Goal: Transaction & Acquisition: Subscribe to service/newsletter

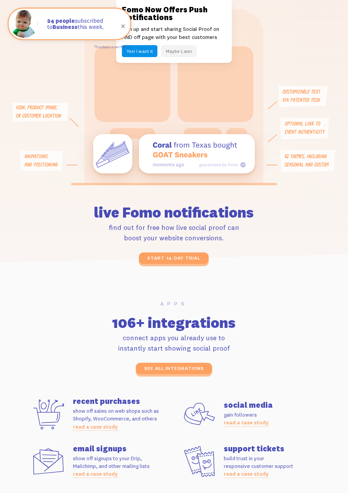
scroll to position [1320, 0]
click at [175, 370] on link "see all integrations" at bounding box center [174, 368] width 76 height 12
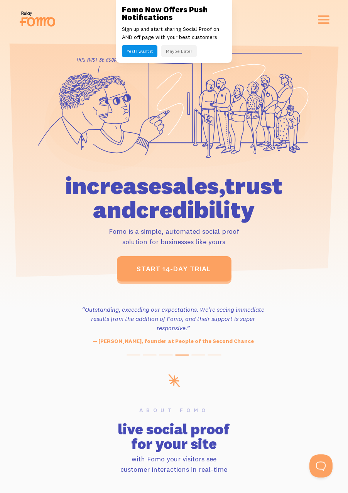
scroll to position [0, 0]
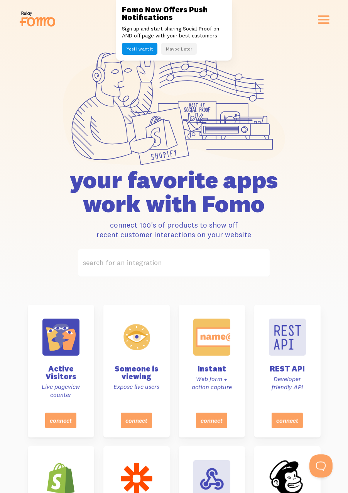
click at [126, 28] on p "Sign up and start sharing Social Proof on AND off page with your best customers" at bounding box center [174, 32] width 104 height 14
click at [179, 53] on button "Maybe Later" at bounding box center [179, 49] width 36 height 12
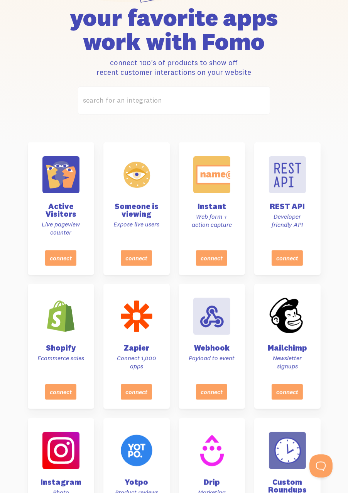
scroll to position [163, 0]
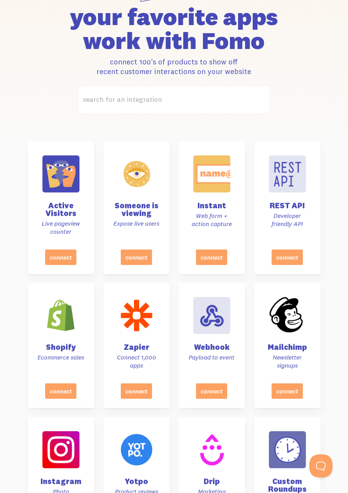
click at [205, 107] on label "search for an integration" at bounding box center [174, 100] width 192 height 28
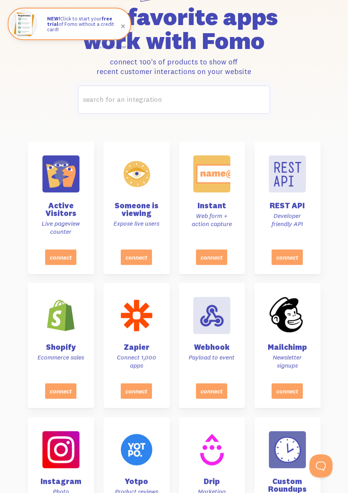
click at [205, 107] on input "search for an integration" at bounding box center [174, 100] width 192 height 28
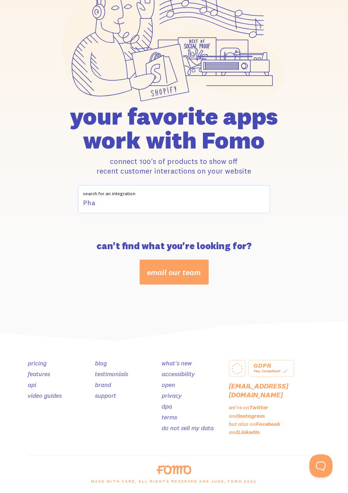
scroll to position [25, 0]
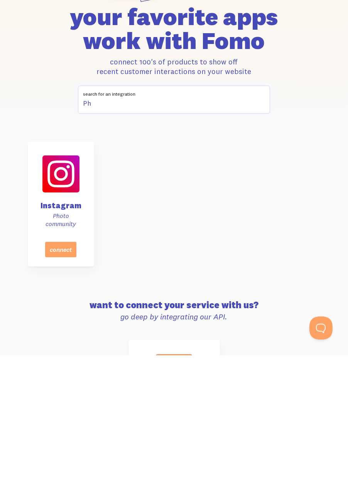
type input "P"
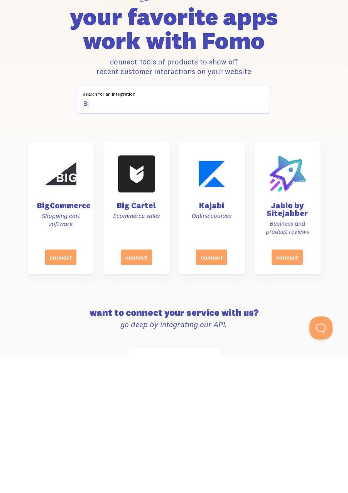
type input "B"
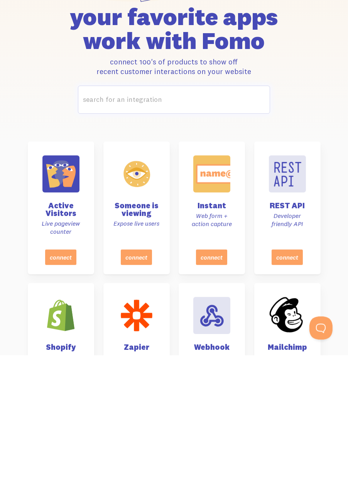
scroll to position [0, 0]
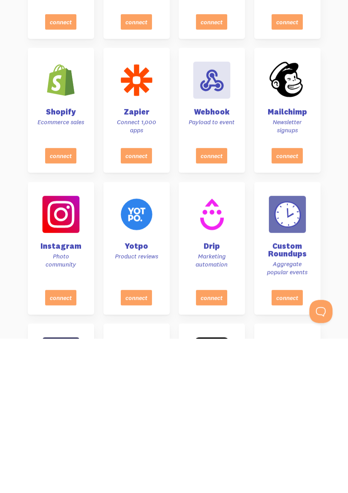
click at [275, 416] on p "Aggregate popular events" at bounding box center [288, 423] width 48 height 16
